Goal: Transaction & Acquisition: Purchase product/service

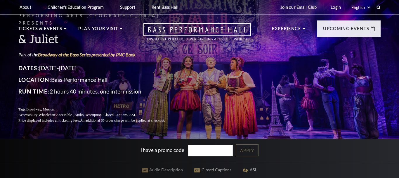
click at [300, 9] on link "Join our Email Club" at bounding box center [298, 7] width 46 height 14
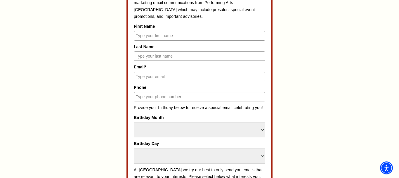
scroll to position [268, 0]
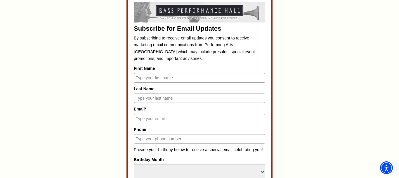
click at [174, 76] on input "First Name" at bounding box center [199, 77] width 131 height 9
type input "Melindaaprell"
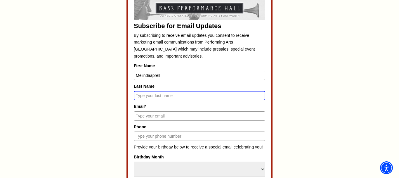
scroll to position [265, 0]
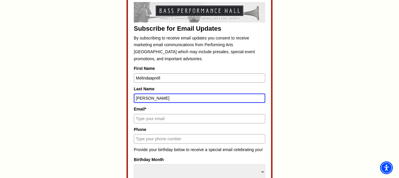
type input "Johnson"
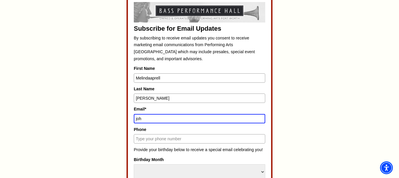
type input "JOHNSON.MELINDAAPRELL@GMAIL.COM"
type input "2023401998"
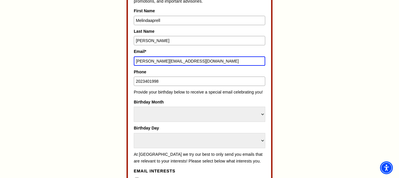
scroll to position [384, 0]
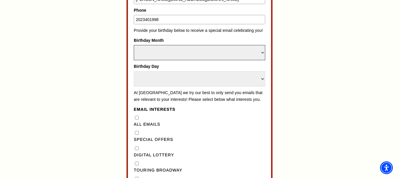
select select "May"
click option "May" at bounding box center [0, 0] width 0 height 0
click at [134, 71] on select "Select Day 1 2 3 4 5 6 7 8 9 10 11 12 13 14 15 16 17 18 19 20 21 22 23 24 25 26…" at bounding box center [199, 78] width 131 height 15
select select "6"
click option "6" at bounding box center [0, 0] width 0 height 0
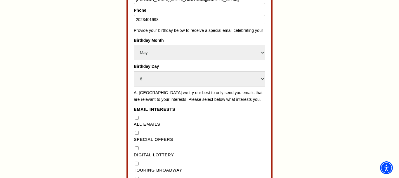
click at [136, 134] on "] "Special Offers" at bounding box center [137, 133] width 4 height 4
checkbox "] "true"
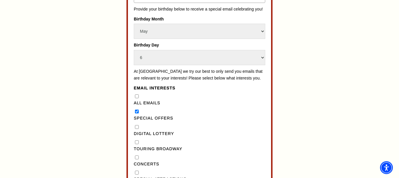
scroll to position [414, 0]
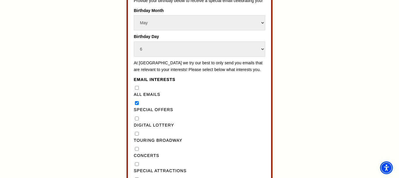
click at [137, 120] on Lottery"] "Digital Lottery" at bounding box center [137, 118] width 4 height 4
checkbox Lottery"] "true"
click at [140, 141] on div "Touring Broadway" at bounding box center [199, 136] width 131 height 13
click at [137, 135] on Broadway"] "Touring Broadway" at bounding box center [137, 134] width 4 height 4
checkbox Broadway"] "true"
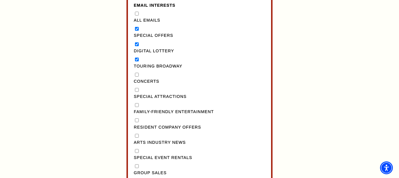
scroll to position [503, 0]
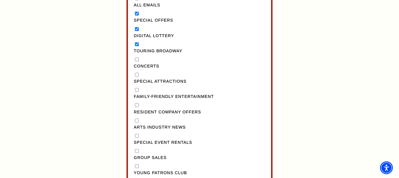
click at [137, 107] on Offers"] "Resident Company Offers" at bounding box center [137, 105] width 4 height 4
checkbox Offers"] "true"
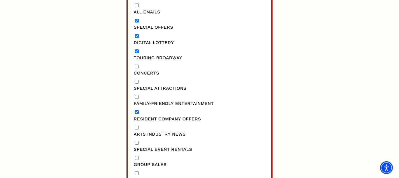
scroll to position [533, 0]
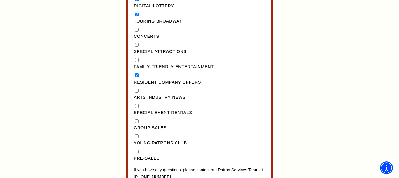
click at [137, 32] on input "Concerts" at bounding box center [137, 30] width 4 height 4
checkbox input "true"
click at [139, 53] on div "Special Attractions" at bounding box center [199, 48] width 131 height 13
click at [138, 62] on Entertainment"] "Family-Friendly Entertainment" at bounding box center [137, 60] width 4 height 4
checkbox Entertainment"] "true"
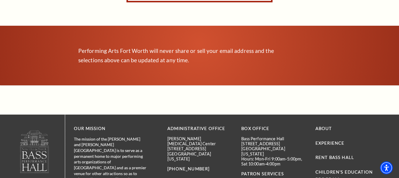
scroll to position [652, 0]
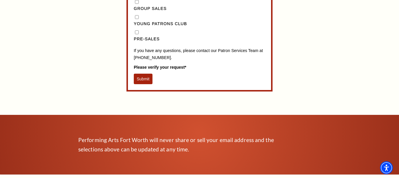
click at [138, 34] on input "Pre-Sales" at bounding box center [137, 32] width 4 height 4
checkbox input "true"
click at [144, 84] on button "Submit" at bounding box center [143, 79] width 19 height 11
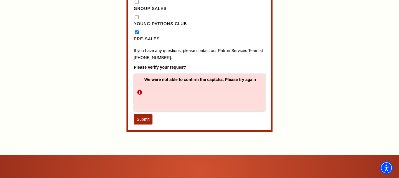
click at [146, 124] on button "Submit" at bounding box center [143, 119] width 19 height 11
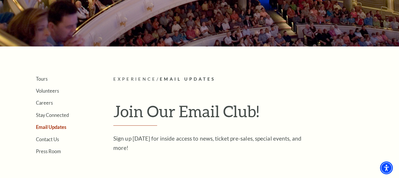
scroll to position [0, 0]
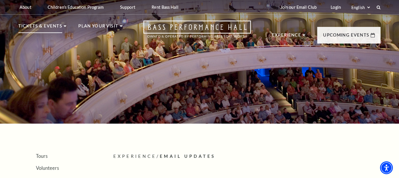
click at [64, 26] on use at bounding box center [65, 25] width 3 height 1
click at [53, 28] on p "Tickets & Events" at bounding box center [40, 27] width 44 height 11
click at [54, 26] on p "Tickets & Events" at bounding box center [40, 27] width 44 height 11
click at [34, 29] on p "Tickets & Events" at bounding box center [40, 27] width 44 height 11
click at [38, 32] on li "Tickets & Events Now On Sale Broadway At The Bass presented by PNC Bank Irwin S…" at bounding box center [42, 32] width 48 height 21
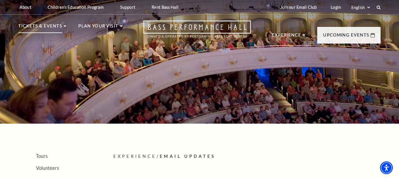
click at [39, 32] on p "Tickets & Events" at bounding box center [40, 27] width 44 height 11
click at [64, 26] on use at bounding box center [65, 25] width 3 height 1
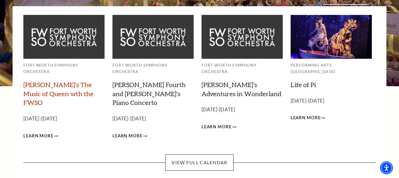
scroll to position [60, 0]
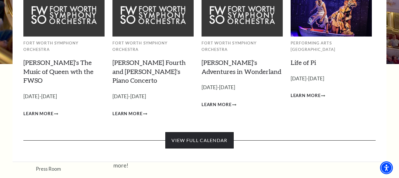
click at [210, 132] on link "View Full Calendar" at bounding box center [199, 140] width 68 height 16
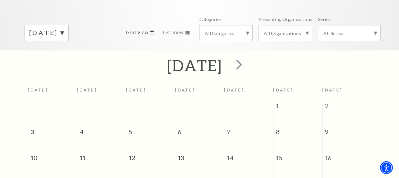
scroll to position [52, 0]
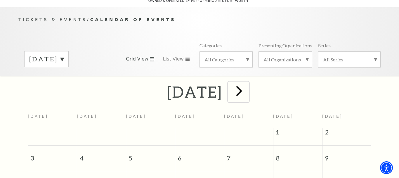
click at [247, 89] on span "next" at bounding box center [238, 90] width 17 height 17
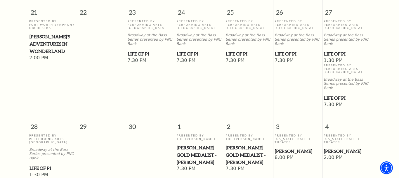
scroll to position [528, 0]
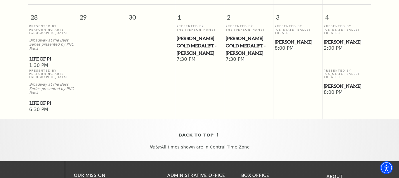
click at [333, 82] on span "[PERSON_NAME]" at bounding box center [347, 85] width 46 height 7
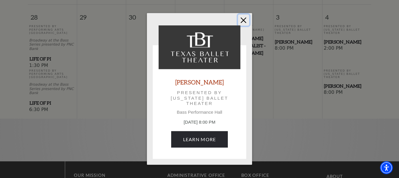
drag, startPoint x: 241, startPoint y: 20, endPoint x: 241, endPoint y: 14, distance: 6.1
click at [243, 17] on button "Close" at bounding box center [243, 20] width 11 height 11
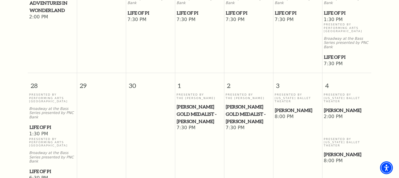
scroll to position [468, 0]
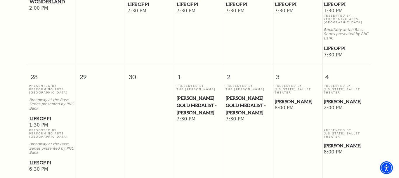
click at [288, 98] on span "Peter Pan" at bounding box center [298, 101] width 46 height 7
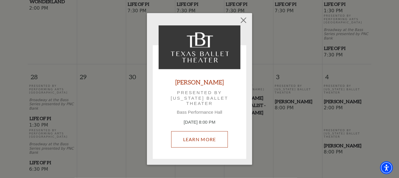
click at [194, 138] on link "Learn More" at bounding box center [199, 139] width 57 height 16
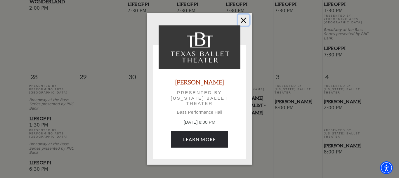
click at [242, 18] on button "Close" at bounding box center [243, 20] width 11 height 11
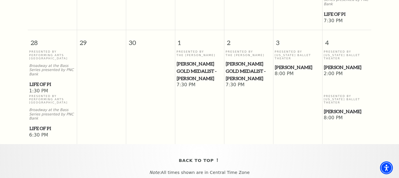
scroll to position [506, 0]
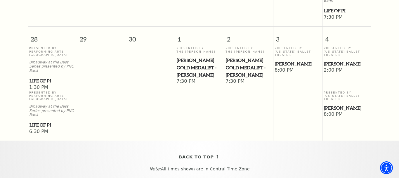
click at [334, 104] on span "Peter Pan" at bounding box center [347, 107] width 46 height 7
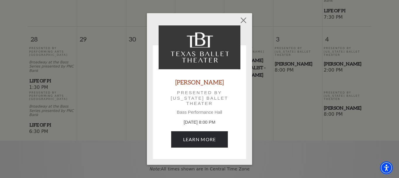
click at [328, 49] on div "Empty heading Peter Pan Presented by Texas Ballet Theater Bass Performance Hall…" at bounding box center [199, 89] width 399 height 178
click at [243, 19] on button "Close" at bounding box center [243, 20] width 11 height 11
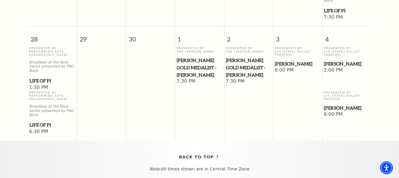
click at [331, 60] on span "Peter Pan" at bounding box center [347, 63] width 46 height 7
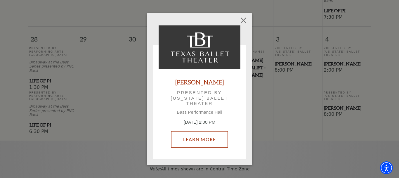
click at [185, 146] on link "Learn More" at bounding box center [199, 139] width 57 height 16
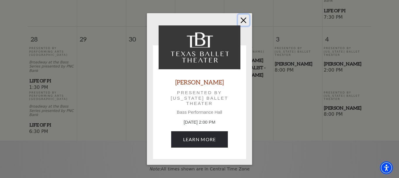
click at [245, 18] on button "Close" at bounding box center [243, 20] width 11 height 11
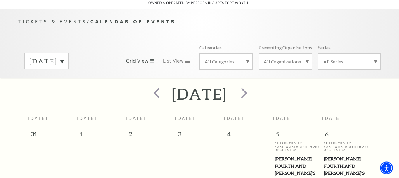
scroll to position [60, 0]
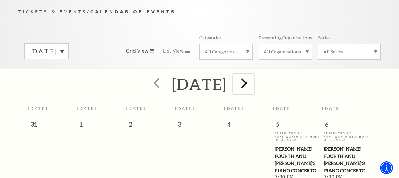
click at [252, 83] on span "next" at bounding box center [243, 82] width 17 height 17
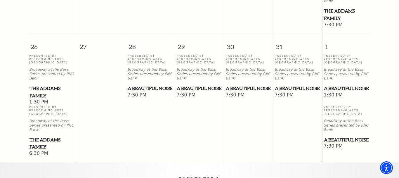
scroll to position [528, 0]
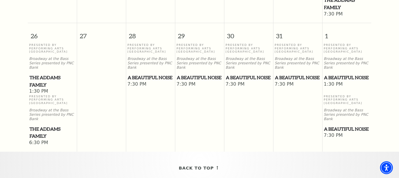
click at [335, 125] on span "A Beautiful Noise" at bounding box center [347, 128] width 46 height 7
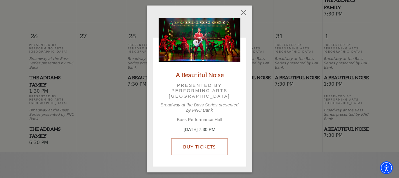
click at [198, 149] on link "Buy Tickets" at bounding box center [199, 146] width 56 height 16
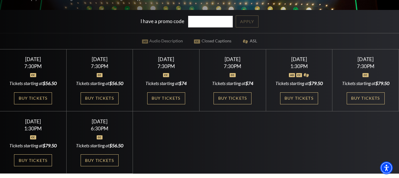
scroll to position [119, 0]
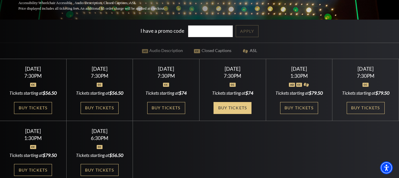
click at [231, 110] on link "Buy Tickets" at bounding box center [232, 108] width 38 height 12
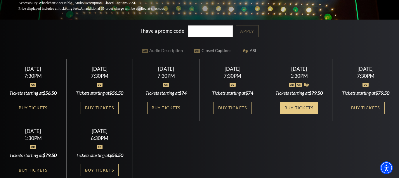
click at [289, 111] on link "Buy Tickets" at bounding box center [299, 108] width 38 height 12
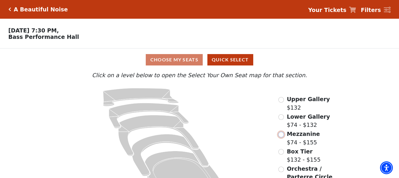
click at [282, 137] on input "Mezzanine$74 - $155\a" at bounding box center [281, 135] width 6 height 6
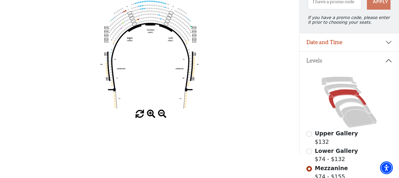
scroll to position [57, 0]
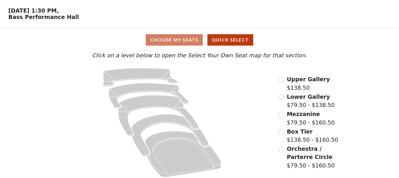
scroll to position [25, 0]
